Goal: Task Accomplishment & Management: Complete application form

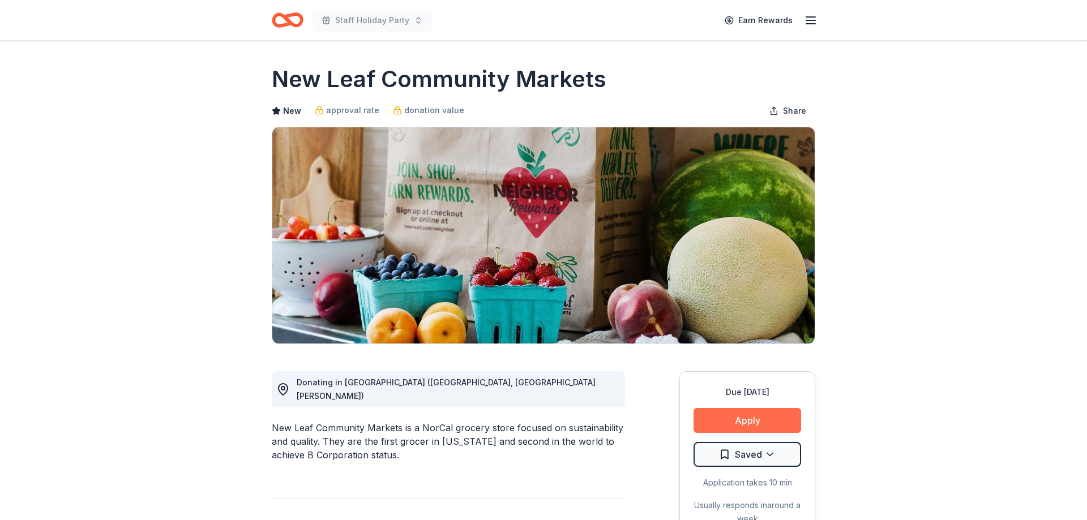
click at [727, 428] on button "Apply" at bounding box center [747, 420] width 108 height 25
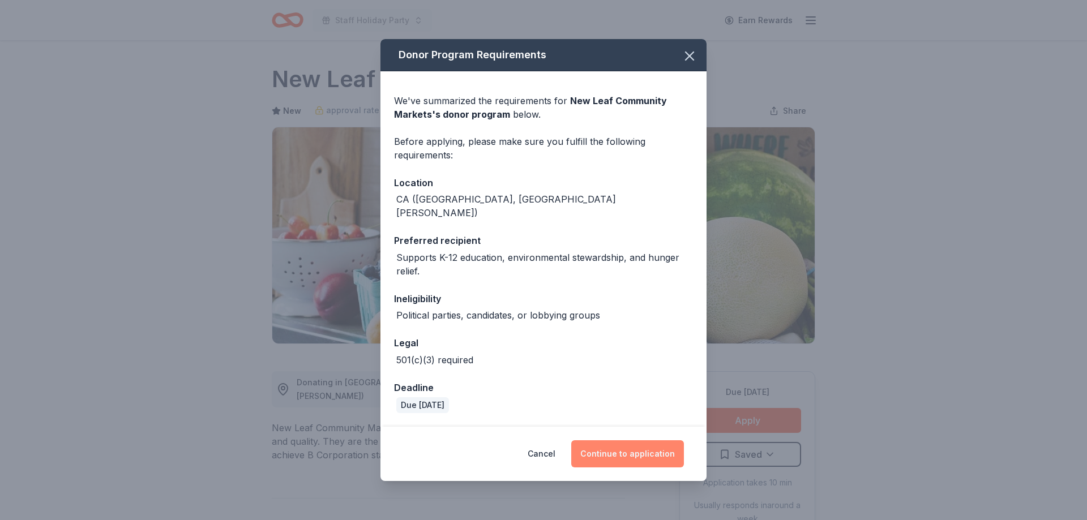
click at [620, 453] on button "Continue to application" at bounding box center [627, 453] width 113 height 27
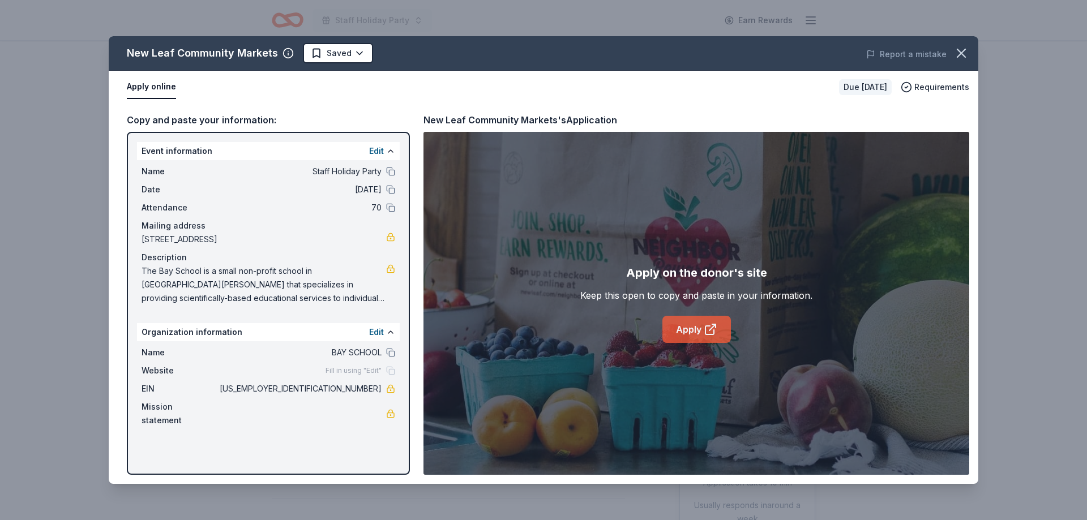
click at [700, 334] on link "Apply" at bounding box center [696, 329] width 68 height 27
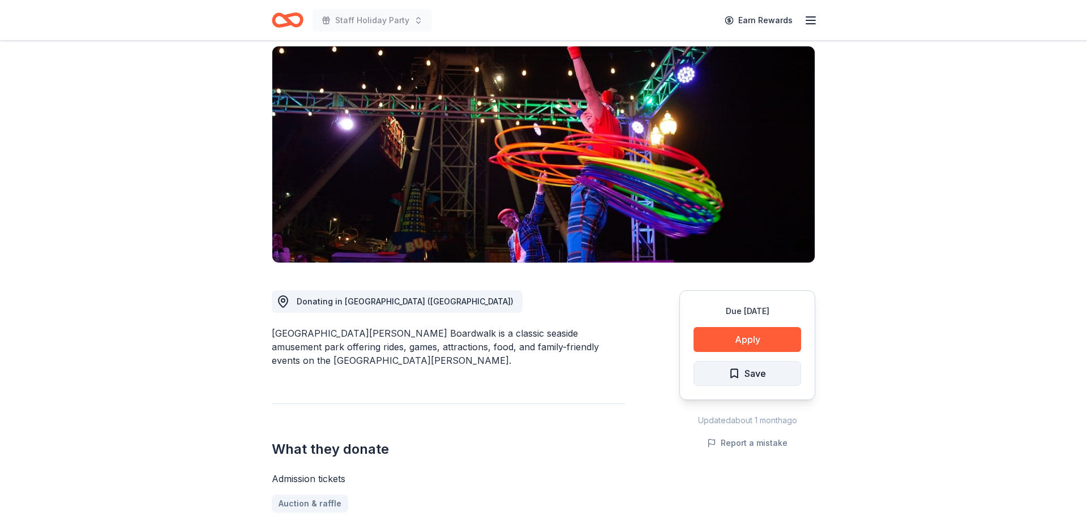
scroll to position [115, 0]
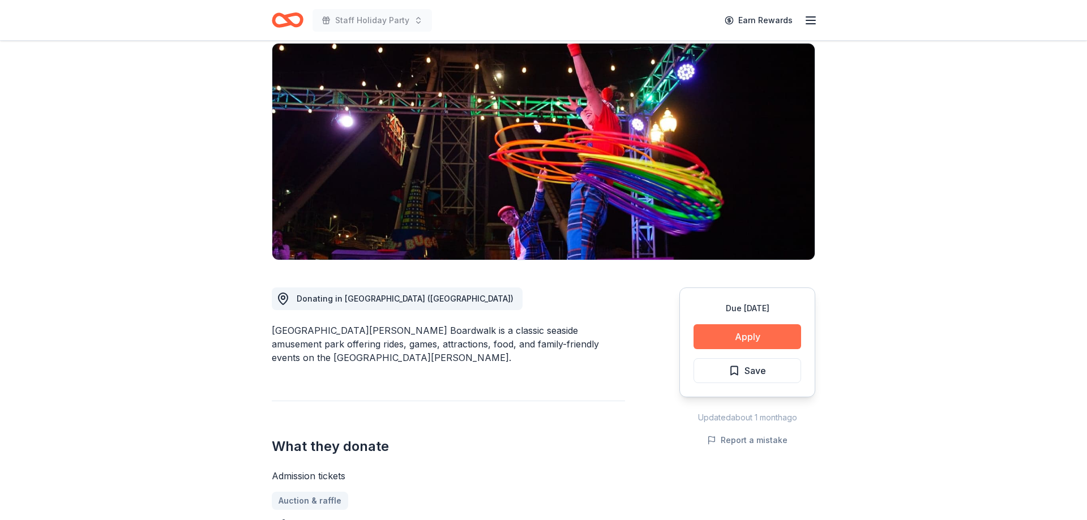
click at [767, 324] on button "Apply" at bounding box center [747, 336] width 108 height 25
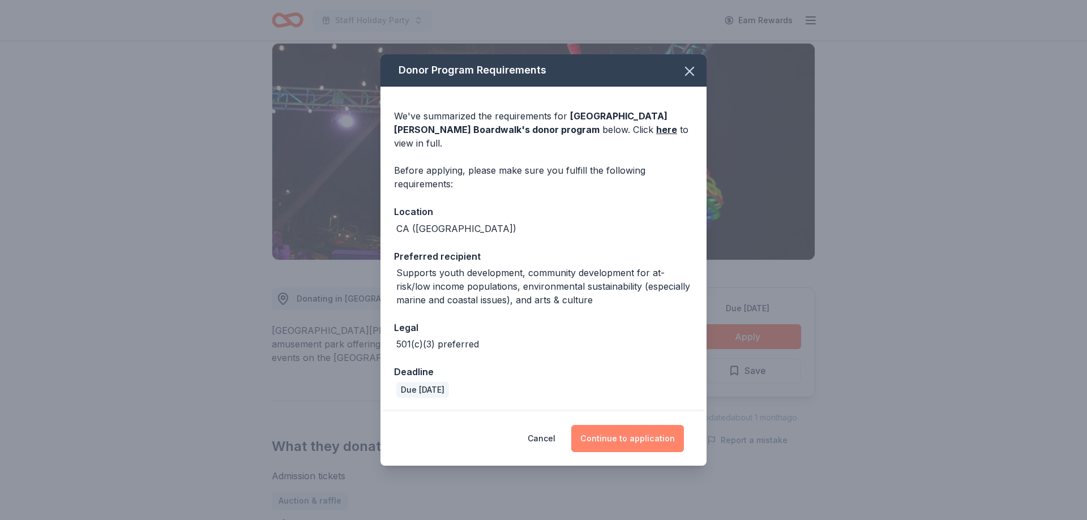
click at [616, 442] on button "Continue to application" at bounding box center [627, 438] width 113 height 27
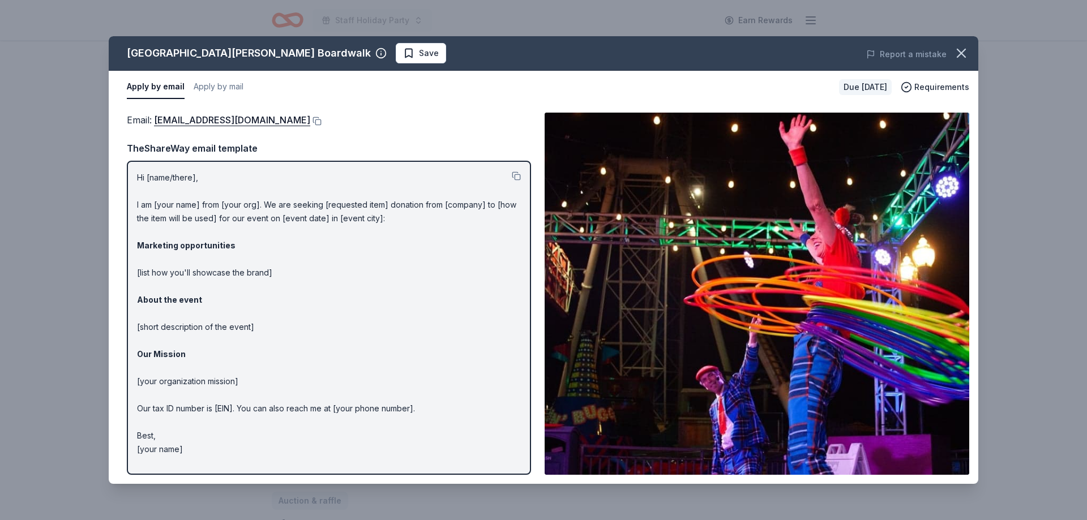
click at [208, 392] on p "Hi [name/there], I am [your name] from [your org]. We are seeking [requested it…" at bounding box center [329, 313] width 384 height 285
drag, startPoint x: 201, startPoint y: 310, endPoint x: 191, endPoint y: 264, distance: 46.8
click at [201, 309] on p "Hi [name/there], I am [your name] from [your org]. We are seeking [requested it…" at bounding box center [329, 313] width 384 height 285
click at [181, 233] on p "Hi [name/there], I am [your name] from [your org]. We are seeking [requested it…" at bounding box center [329, 313] width 384 height 285
drag, startPoint x: 178, startPoint y: 216, endPoint x: 197, endPoint y: 176, distance: 43.8
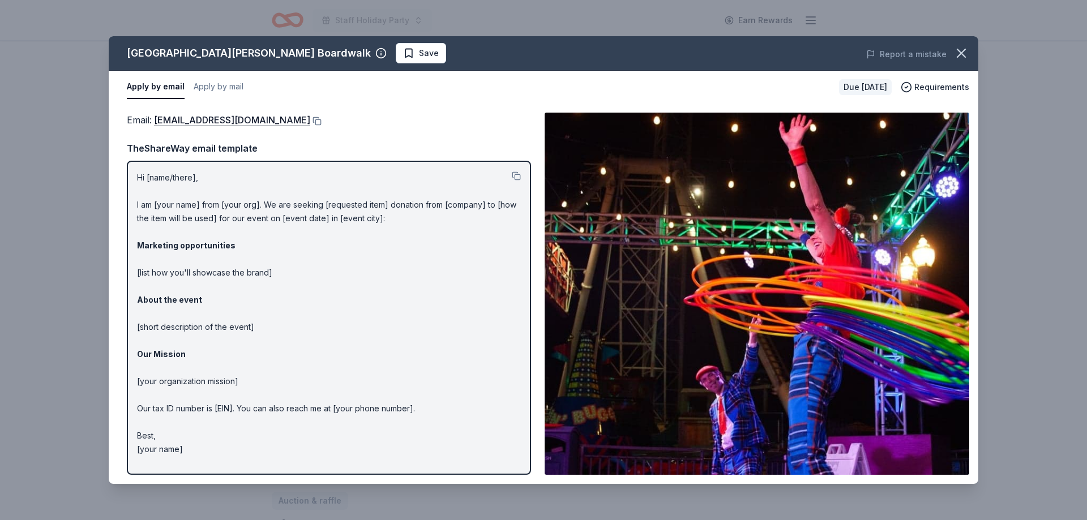
click at [178, 214] on p "Hi [name/there], I am [your name] from [your org]. We are seeking [requested it…" at bounding box center [329, 313] width 384 height 285
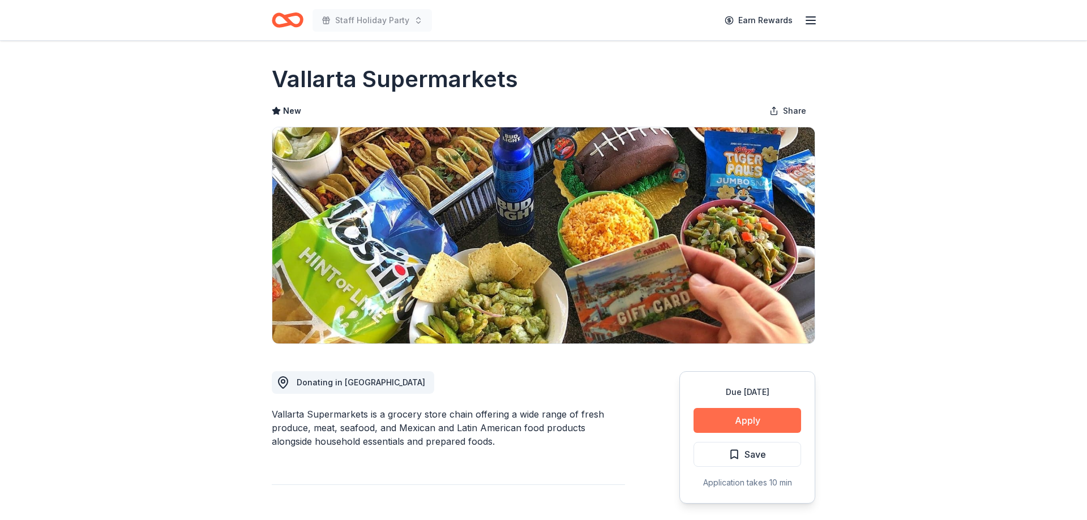
click at [772, 421] on button "Apply" at bounding box center [747, 420] width 108 height 25
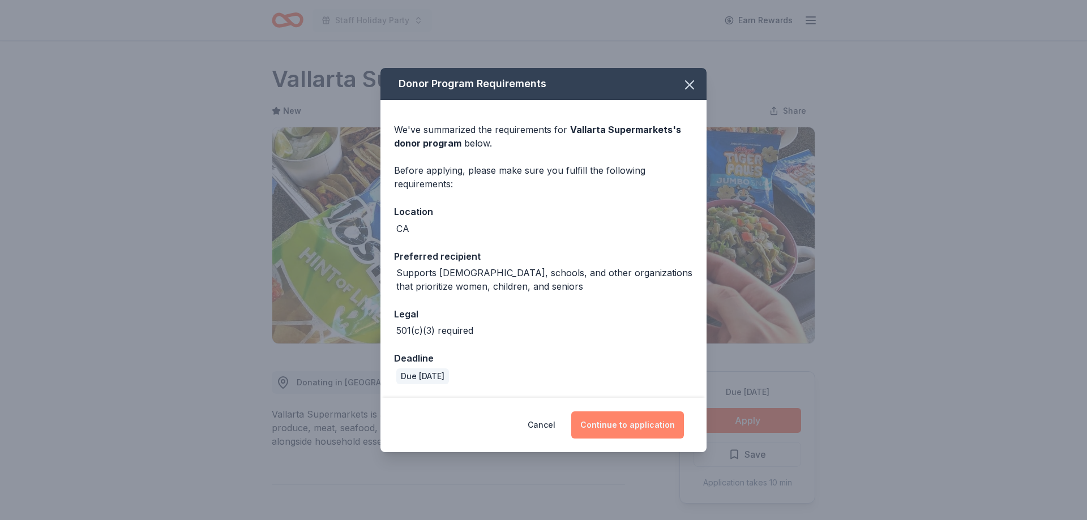
click at [643, 428] on button "Continue to application" at bounding box center [627, 424] width 113 height 27
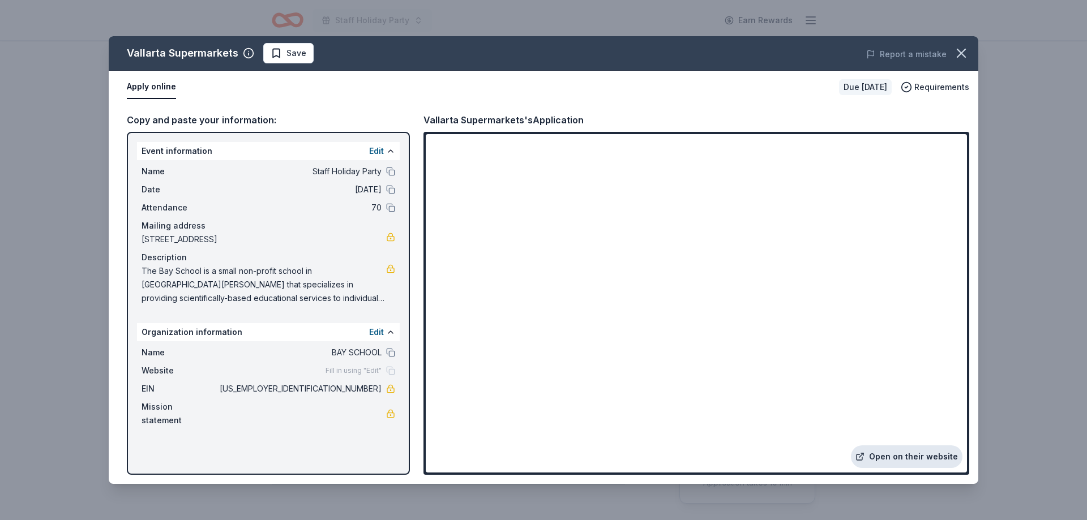
click at [928, 461] on link "Open on their website" at bounding box center [906, 456] width 111 height 23
click at [628, 209] on iframe at bounding box center [696, 303] width 541 height 338
